Goal: Information Seeking & Learning: Learn about a topic

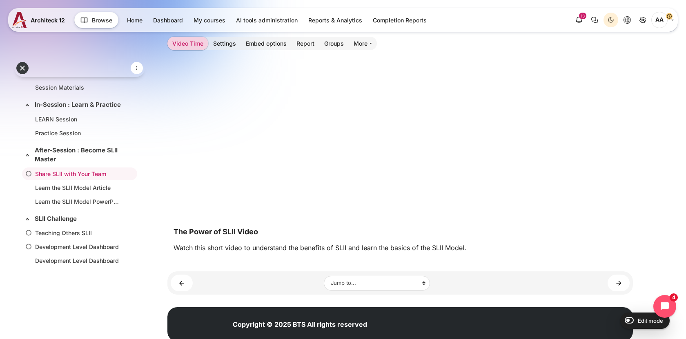
scroll to position [326, 0]
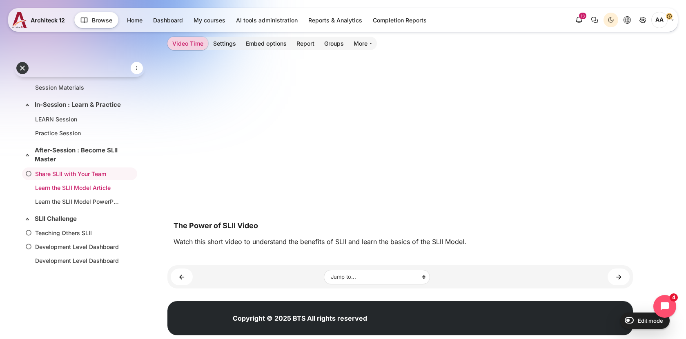
click at [102, 188] on link "Learn the SLII Model Article" at bounding box center [78, 188] width 86 height 9
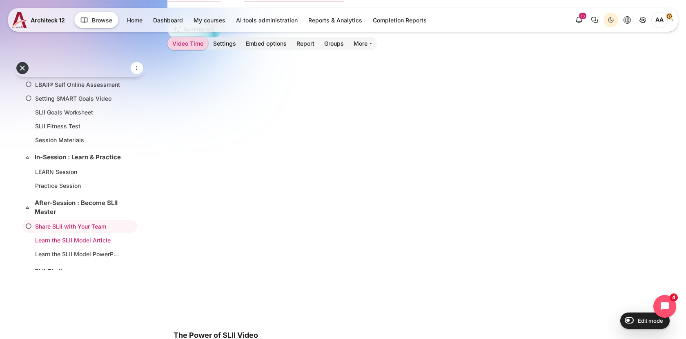
scroll to position [0, 0]
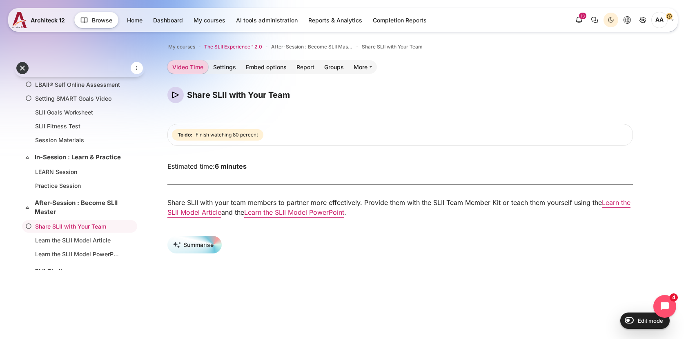
click at [250, 47] on span "The SLII Experience™ 2.0" at bounding box center [233, 46] width 58 height 7
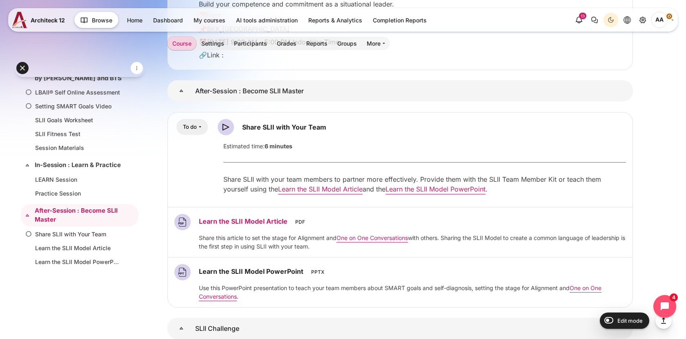
scroll to position [1203, 0]
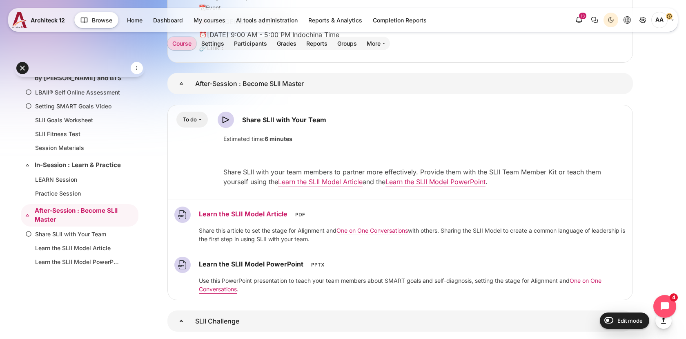
click at [276, 210] on link "Learn the SLII Model Article File" at bounding box center [244, 214] width 91 height 8
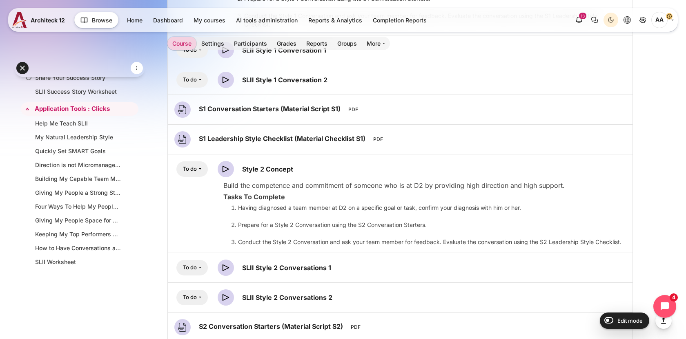
scroll to position [2469, 0]
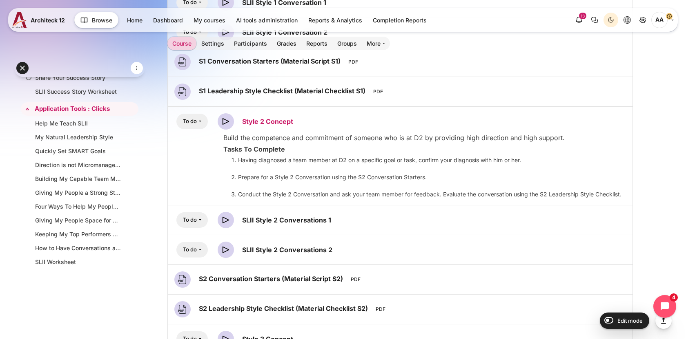
click at [254, 121] on link "Style 2 Concept Video Time" at bounding box center [267, 122] width 51 height 8
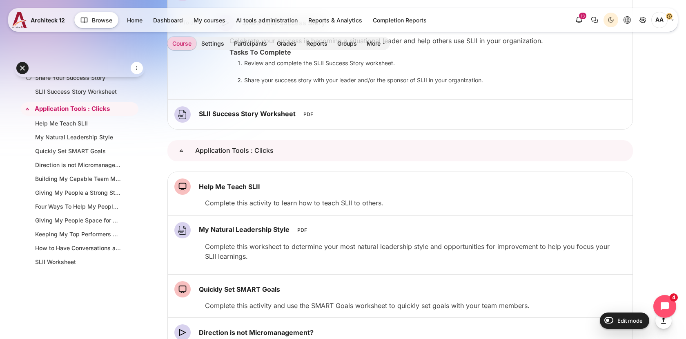
scroll to position [3649, 0]
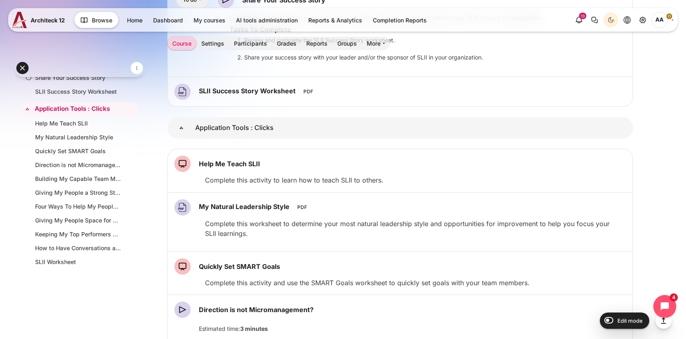
click at [231, 173] on div "Help Me Teach SLII SCORM package" at bounding box center [399, 171] width 451 height 30
click at [233, 165] on link "Help Me Teach SLII SCORM package" at bounding box center [229, 164] width 61 height 8
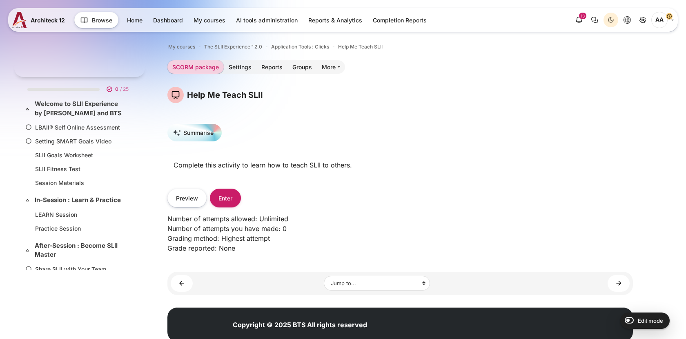
scroll to position [700, 0]
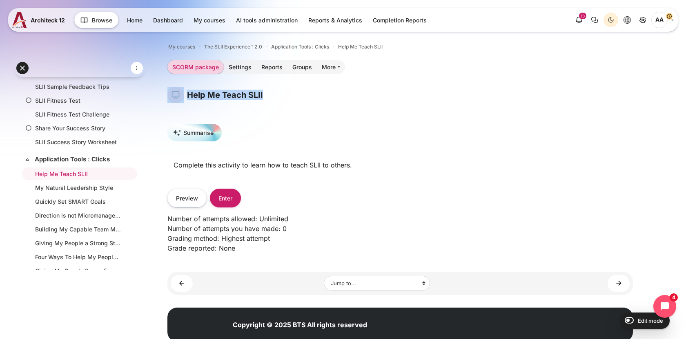
drag, startPoint x: 277, startPoint y: 94, endPoint x: 181, endPoint y: 96, distance: 95.9
click at [181, 96] on div "Help Me Teach SLII" at bounding box center [399, 95] width 465 height 16
copy div "Help Me Teach SLII"
click at [64, 190] on link "My Natural Leadership Style" at bounding box center [78, 188] width 86 height 9
click at [229, 42] on li "The SLII Experience™ 2.0" at bounding box center [228, 47] width 67 height 11
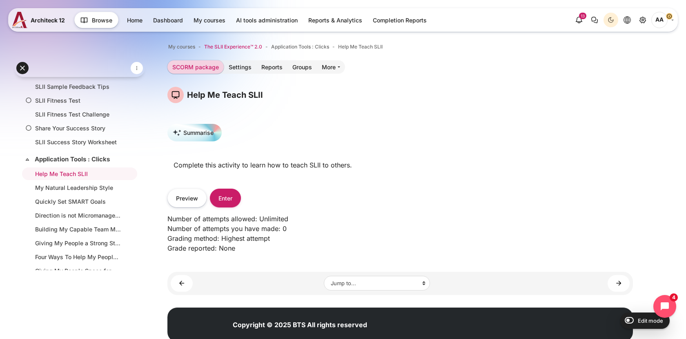
click at [228, 48] on span "The SLII Experience™ 2.0" at bounding box center [233, 46] width 58 height 7
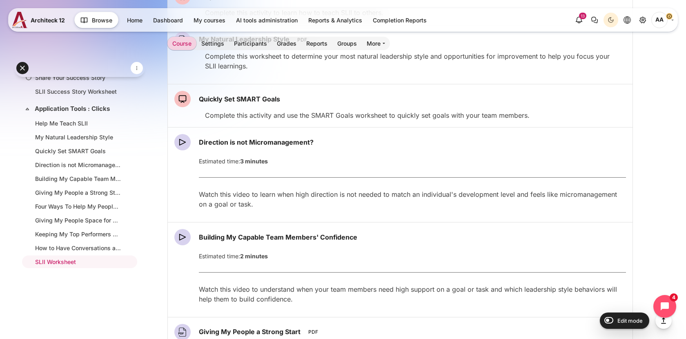
scroll to position [3827, 0]
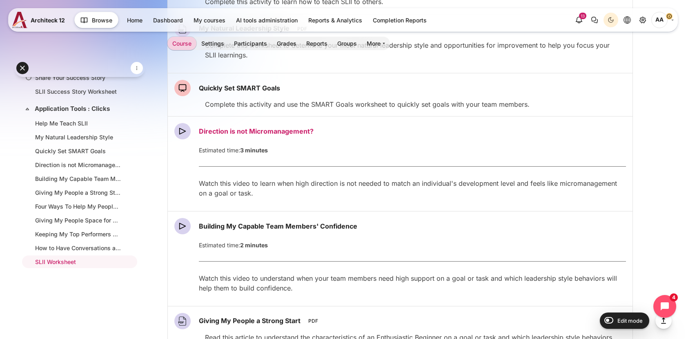
click at [295, 129] on link "Direction is not Micromanagement? Video Time" at bounding box center [256, 131] width 115 height 8
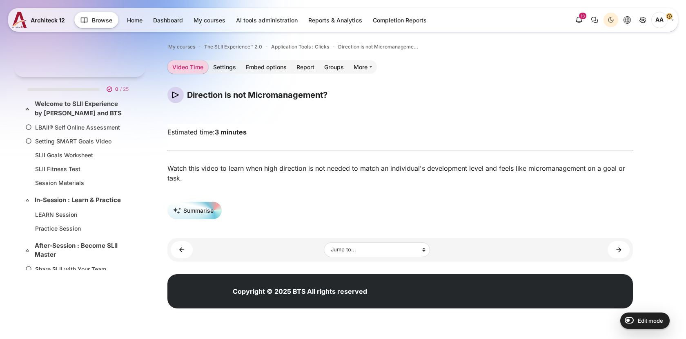
scroll to position [741, 0]
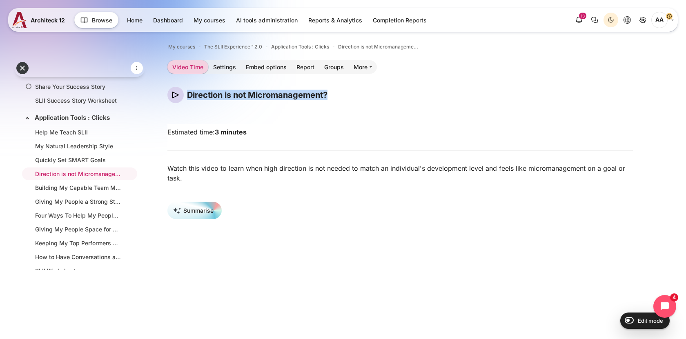
drag, startPoint x: 343, startPoint y: 101, endPoint x: 187, endPoint y: 98, distance: 155.9
click at [187, 98] on div "Direction is not Micromanagement?" at bounding box center [399, 95] width 465 height 16
copy h4 "Direction is not Micromanagement?"
click at [246, 44] on span "The SLII Experience™ 2.0" at bounding box center [233, 46] width 58 height 7
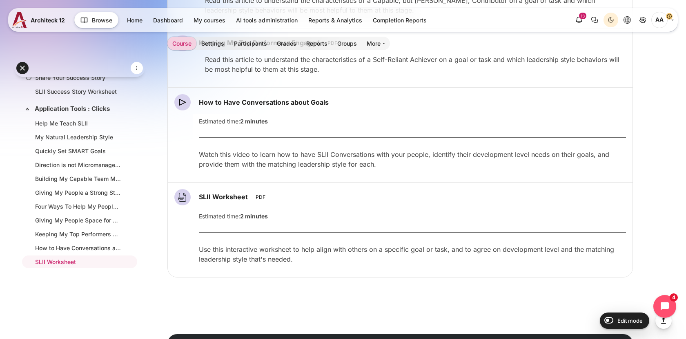
scroll to position [4288, 0]
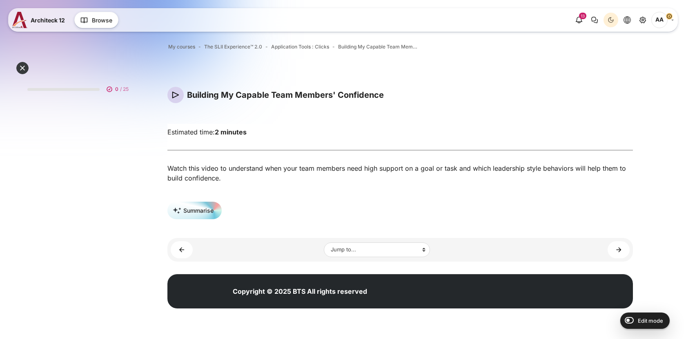
scroll to position [752, 0]
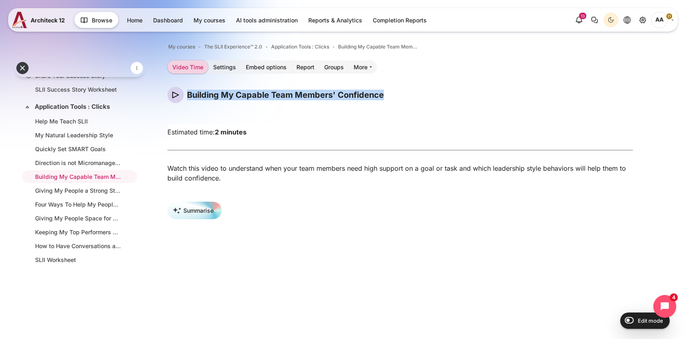
drag, startPoint x: 189, startPoint y: 95, endPoint x: 393, endPoint y: 95, distance: 204.4
click at [393, 95] on div "Building My Capable Team Members' Confidence" at bounding box center [399, 95] width 465 height 16
copy h4 "Building My Capable Team Members' Confidence"
